Goal: Complete application form

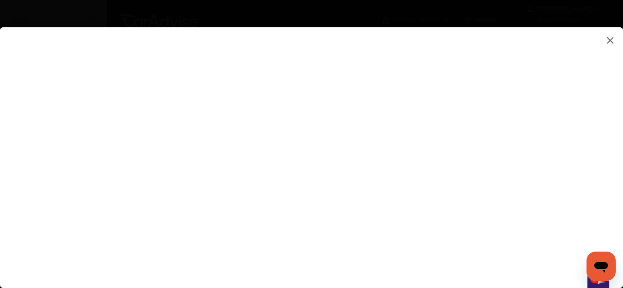
click at [492, 197] on flutter-view at bounding box center [311, 148] width 623 height 243
click at [547, 175] on flutter-view at bounding box center [311, 148] width 623 height 243
click at [595, 193] on flutter-view at bounding box center [311, 148] width 623 height 243
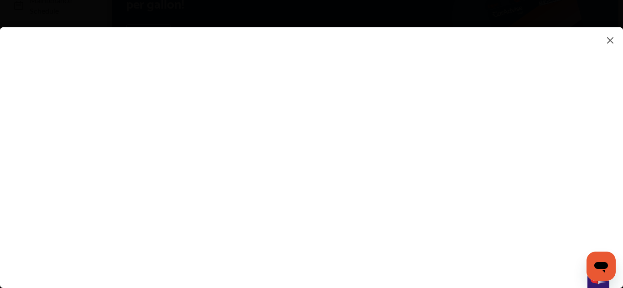
scroll to position [201, 0]
click at [394, 271] on div at bounding box center [311, 157] width 623 height 261
click at [353, 269] on flutter-view at bounding box center [311, 148] width 623 height 243
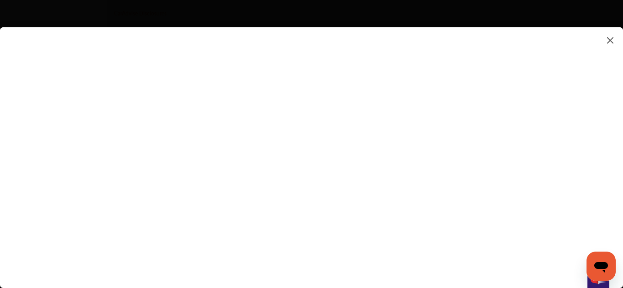
click at [343, 257] on flutter-view at bounding box center [311, 148] width 623 height 243
type input "**********"
click at [545, 166] on flutter-view at bounding box center [311, 148] width 623 height 243
click at [391, 132] on flutter-view at bounding box center [311, 148] width 623 height 243
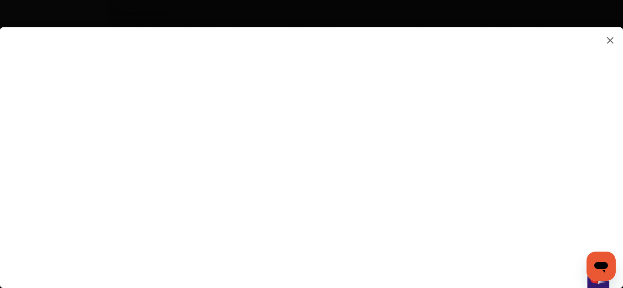
type textarea "**********"
click at [388, 191] on flutter-view "**********" at bounding box center [311, 148] width 623 height 243
click at [395, 219] on flutter-view at bounding box center [311, 148] width 623 height 243
type input "*"
type input "**********"
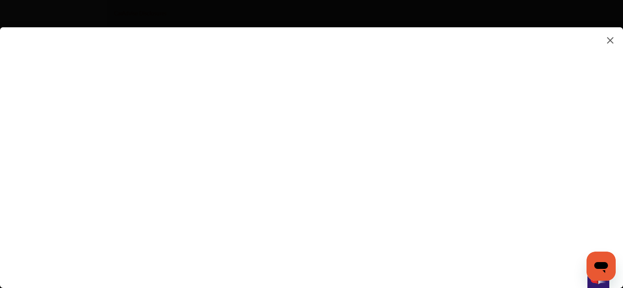
click at [546, 169] on flutter-view at bounding box center [311, 148] width 623 height 243
click at [477, 76] on flutter-view at bounding box center [311, 148] width 623 height 243
type input "*********"
click at [458, 178] on flutter-view at bounding box center [311, 148] width 623 height 243
click at [339, 237] on flutter-view at bounding box center [311, 148] width 623 height 243
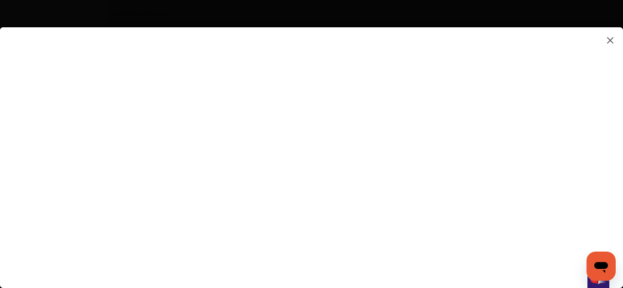
click at [339, 237] on flutter-view at bounding box center [311, 148] width 623 height 243
click at [348, 258] on flutter-view at bounding box center [311, 148] width 623 height 243
click at [342, 189] on flutter-view at bounding box center [311, 148] width 623 height 243
click at [441, 235] on flutter-view at bounding box center [311, 148] width 623 height 243
click at [401, 234] on flutter-view at bounding box center [311, 148] width 623 height 243
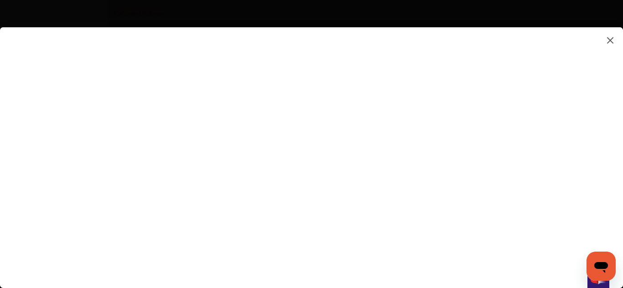
click at [471, 263] on flutter-view at bounding box center [311, 148] width 623 height 243
